Goal: Transaction & Acquisition: Subscribe to service/newsletter

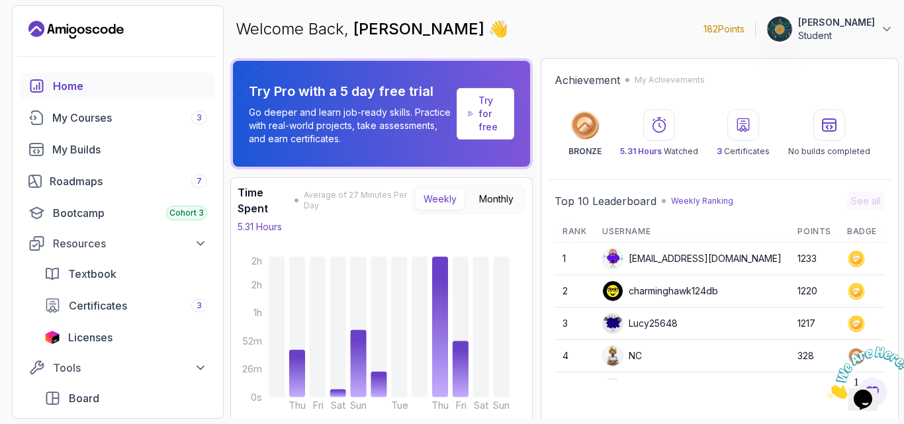
click at [827, 390] on icon "Close" at bounding box center [827, 395] width 0 height 11
click at [724, 202] on p "Weekly Ranking" at bounding box center [702, 201] width 62 height 11
click at [145, 183] on div "Roadmaps 7" at bounding box center [128, 181] width 157 height 16
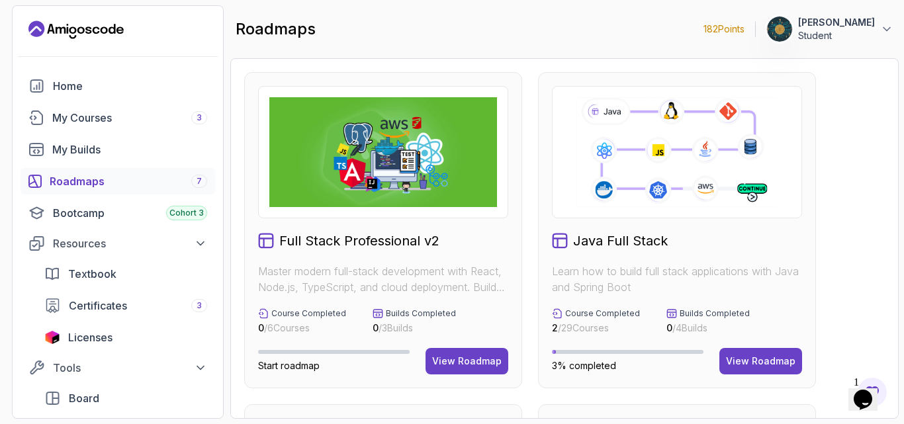
click at [736, 357] on div "View Roadmap" at bounding box center [760, 361] width 69 height 13
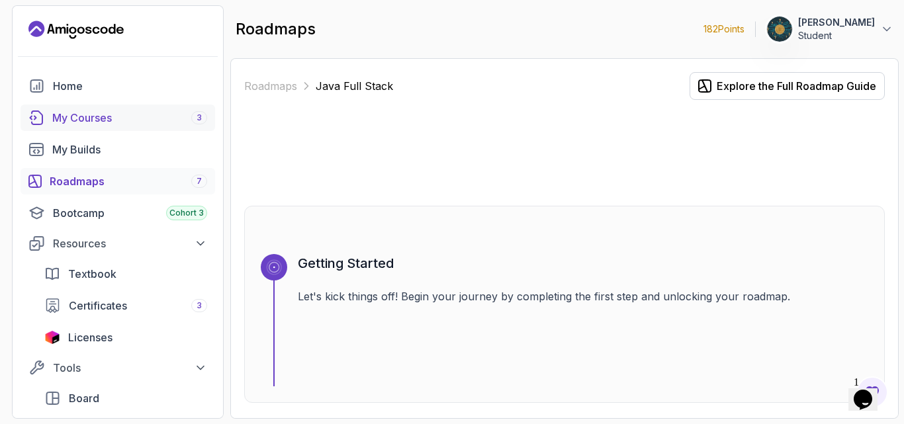
click at [102, 124] on div "My Courses 3" at bounding box center [129, 118] width 155 height 16
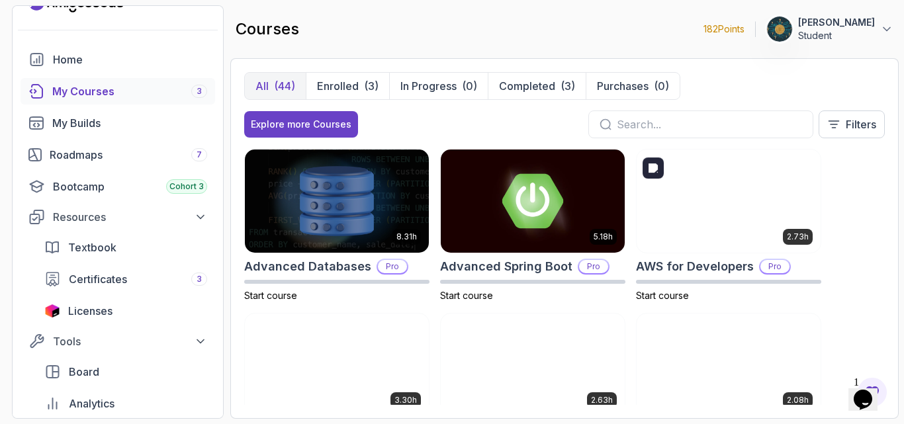
scroll to position [53, 0]
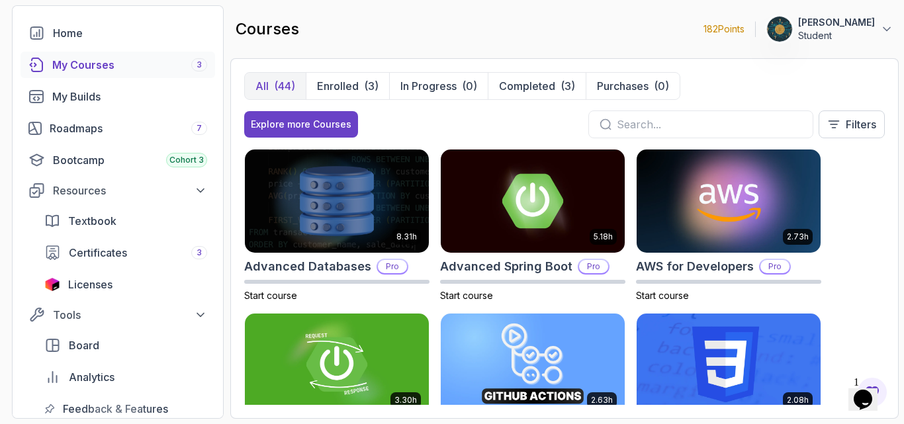
click at [853, 191] on div "8.31h Advanced Databases Pro Start course 5.18h Advanced Spring Boot Pro Start …" at bounding box center [564, 277] width 640 height 256
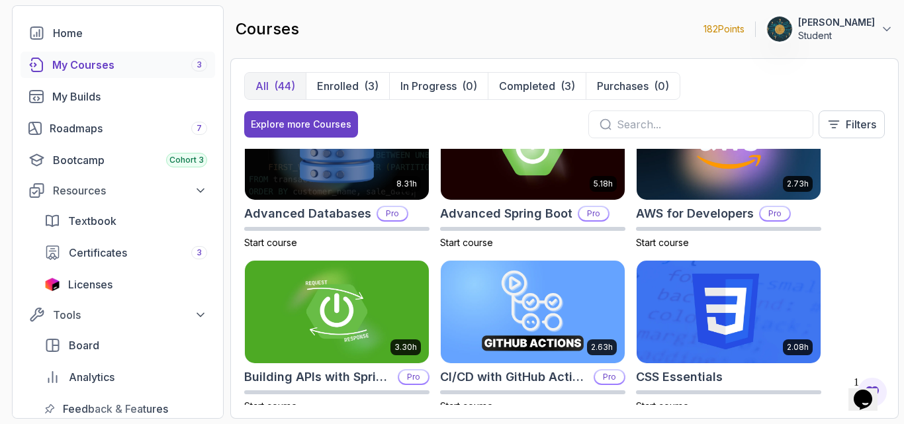
scroll to position [0, 0]
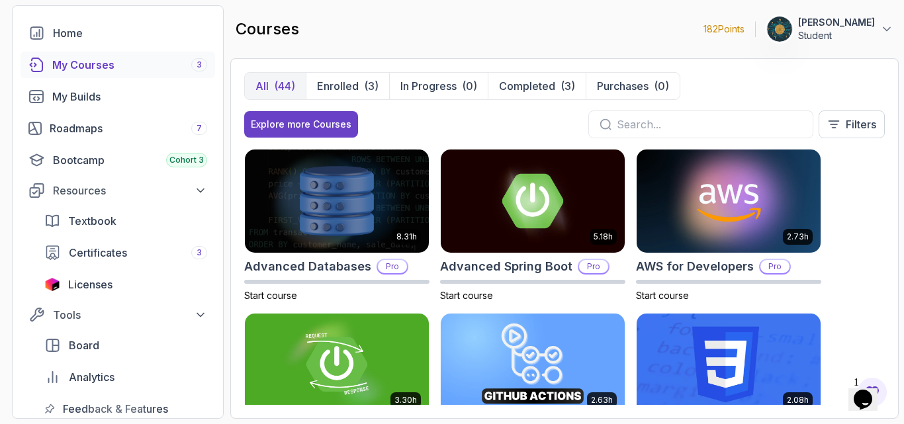
click at [901, 175] on section "182 Points 1 Ahad Iqbal Student Home My Courses 3 My Builds Roadmaps 7 Bootcamp…" at bounding box center [452, 212] width 904 height 424
click at [867, 208] on div "8.31h Advanced Databases Pro Start course 5.18h Advanced Spring Boot Pro Start …" at bounding box center [564, 277] width 640 height 256
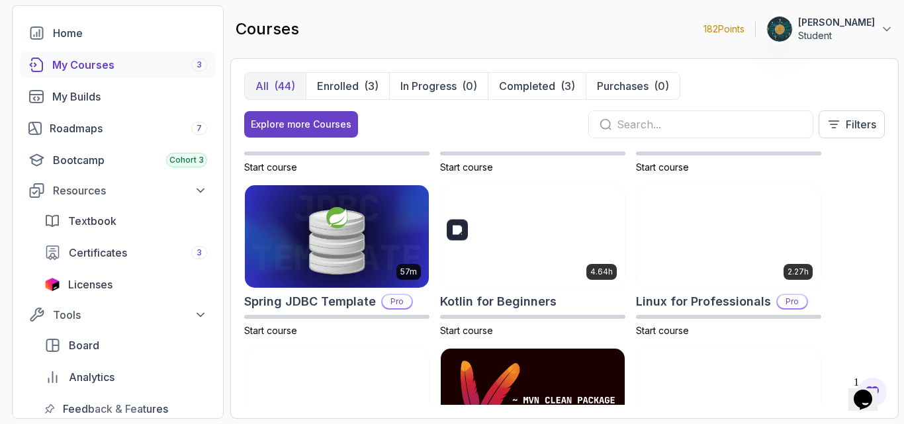
scroll to position [1412, 0]
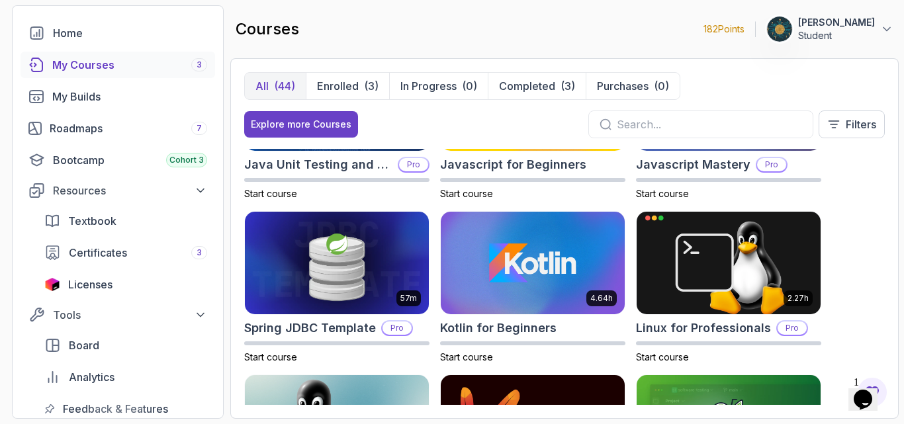
click at [903, 224] on div at bounding box center [903, 212] width 1 height 424
click at [885, 245] on div "All (44) Enrolled (3) In Progress (0) Completed (3) Purchases (0) Explore more …" at bounding box center [564, 238] width 668 height 361
click at [849, 258] on div "8.31h Advanced Databases Pro Start course 5.18h Advanced Spring Boot Pro Start …" at bounding box center [564, 277] width 640 height 256
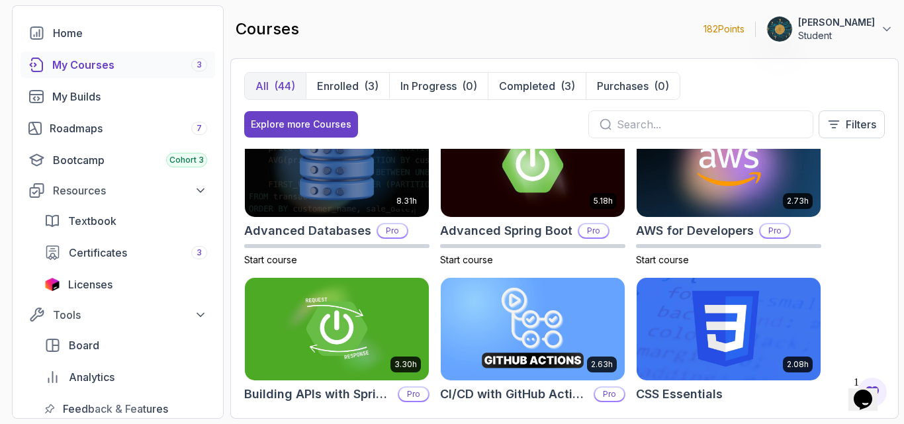
scroll to position [0, 0]
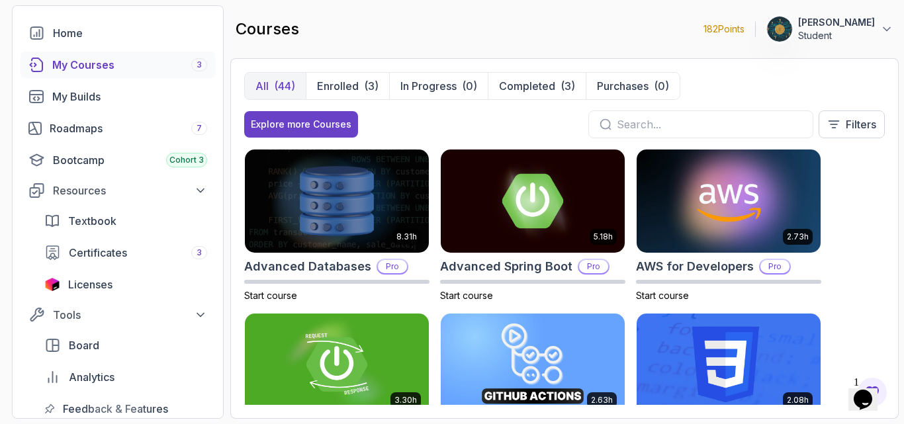
click at [849, 258] on div "8.31h Advanced Databases Pro Start course 5.18h Advanced Spring Boot Pro Start …" at bounding box center [564, 277] width 640 height 256
click at [886, 28] on icon at bounding box center [886, 28] width 13 height 13
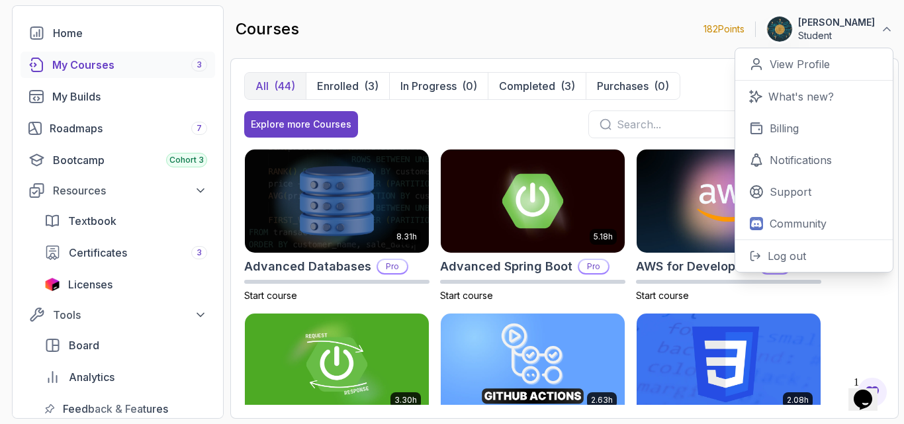
click at [460, 18] on div "courses 182 Points 1 Ahad Iqbal Student 0 Points View Profile What's new? Billi…" at bounding box center [564, 29] width 668 height 48
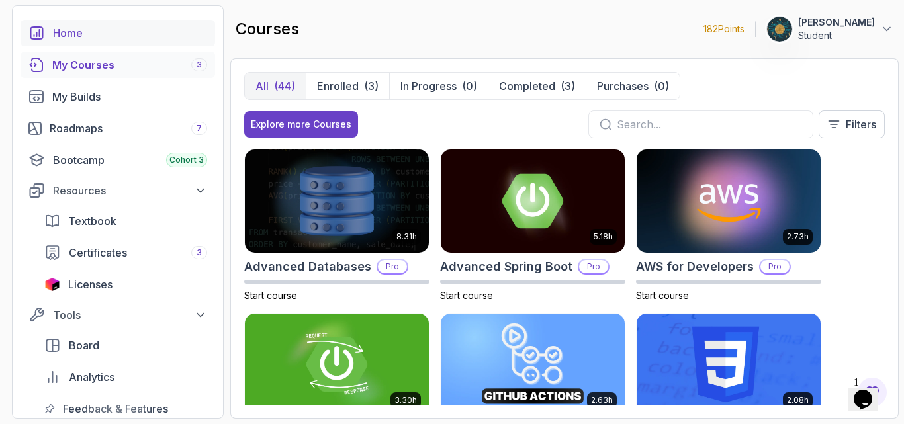
click at [148, 30] on div "Home" at bounding box center [130, 33] width 154 height 16
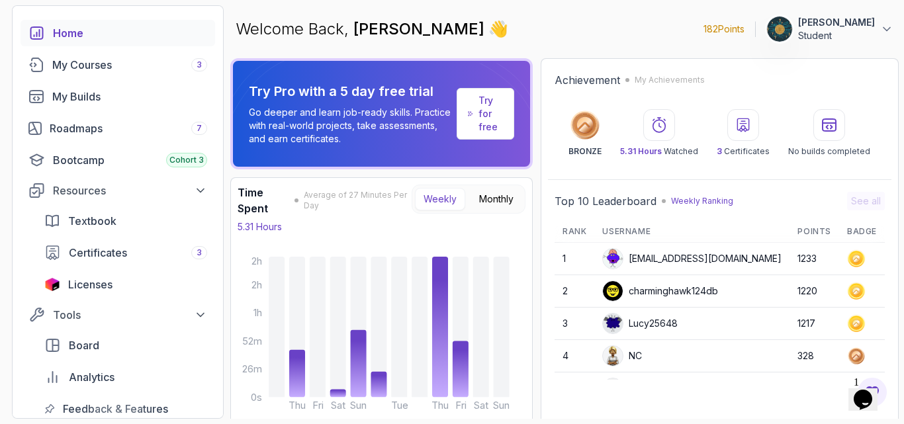
click at [491, 125] on link "Try for free" at bounding box center [486, 114] width 58 height 52
click at [503, 105] on p "Try for free" at bounding box center [490, 114] width 24 height 40
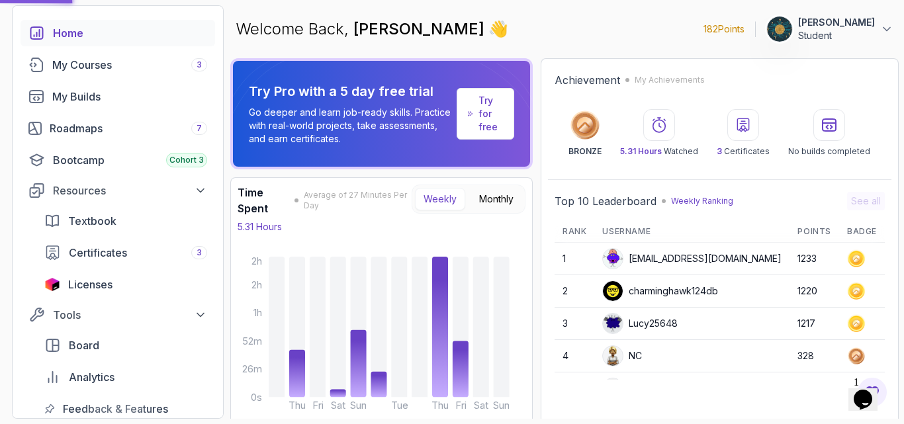
click at [503, 105] on p "Try for free" at bounding box center [490, 114] width 24 height 40
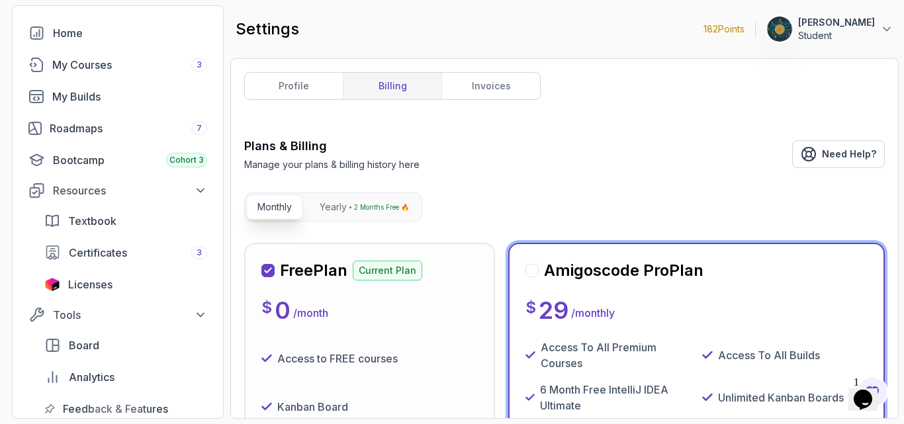
click at [796, 121] on div "profile billing invoices Plans & Billing Manage your plans & billing history he…" at bounding box center [564, 238] width 640 height 333
click at [755, 138] on div "Plans & Billing Manage your plans & billing history here Need Help?" at bounding box center [564, 154] width 640 height 34
click at [335, 207] on p "Yearly" at bounding box center [333, 206] width 27 height 13
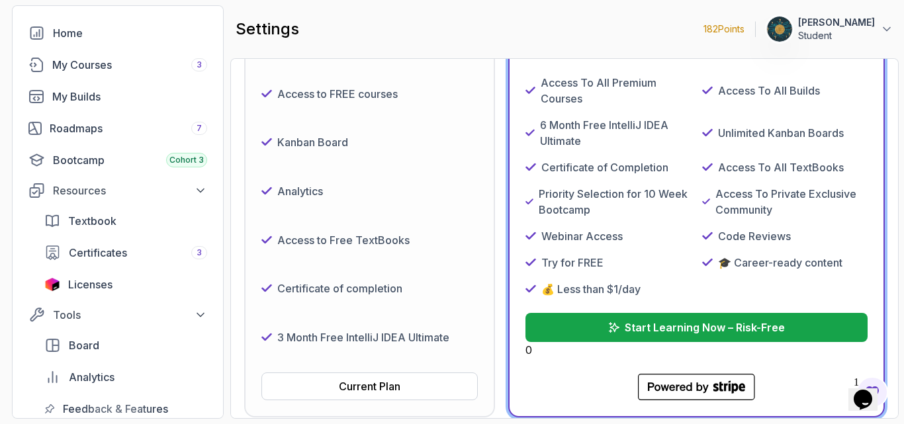
scroll to position [291, 0]
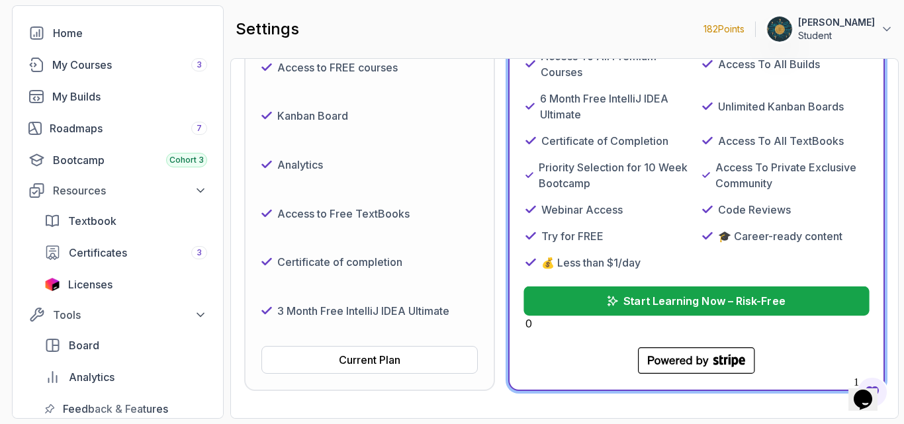
click at [698, 300] on p "Start Learning Now – Risk-Free" at bounding box center [704, 301] width 161 height 16
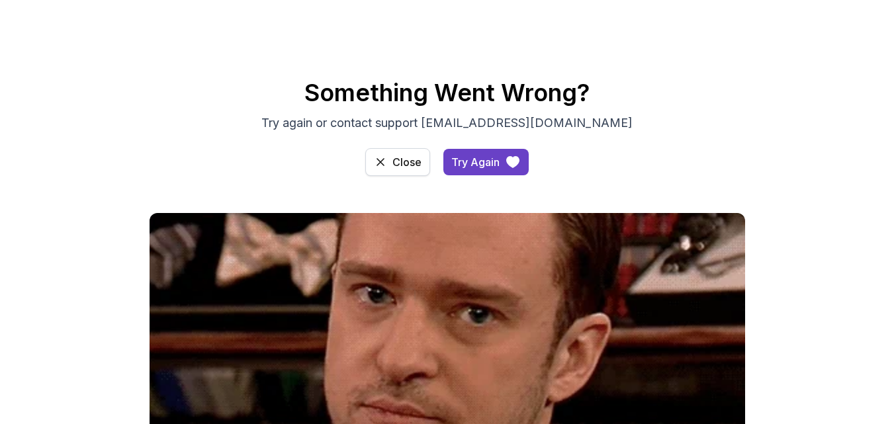
click at [401, 169] on div "Close" at bounding box center [406, 162] width 29 height 16
